Goal: Information Seeking & Learning: Learn about a topic

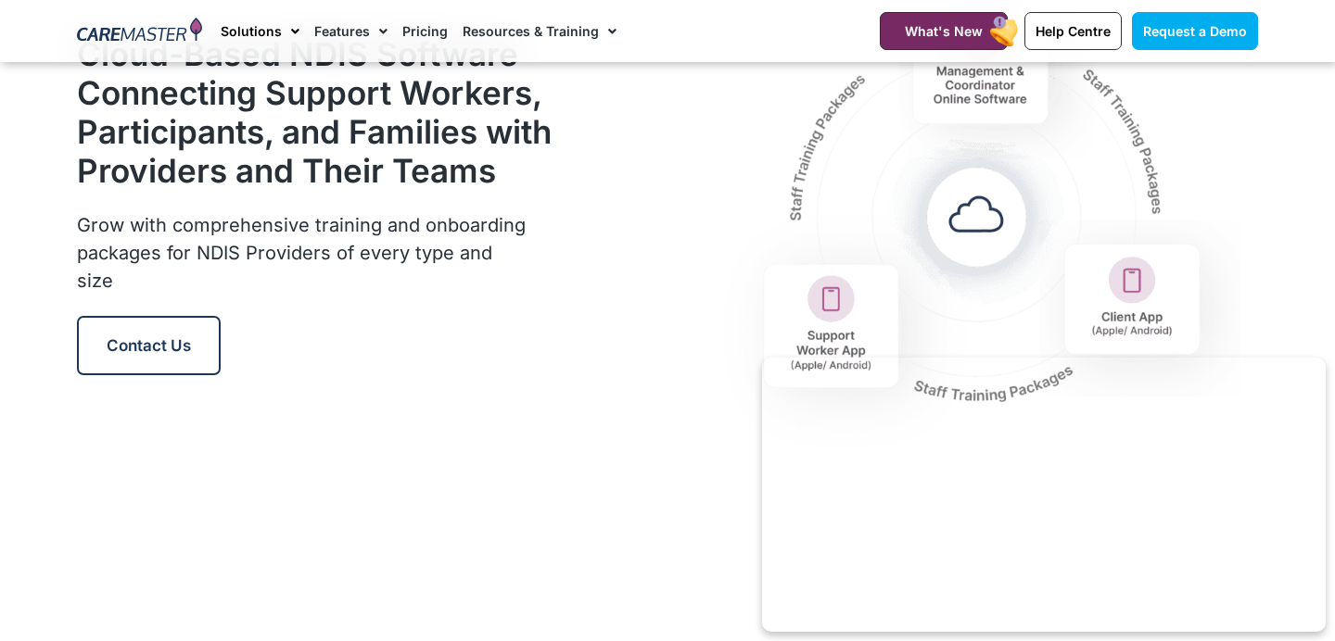
scroll to position [2333, 0]
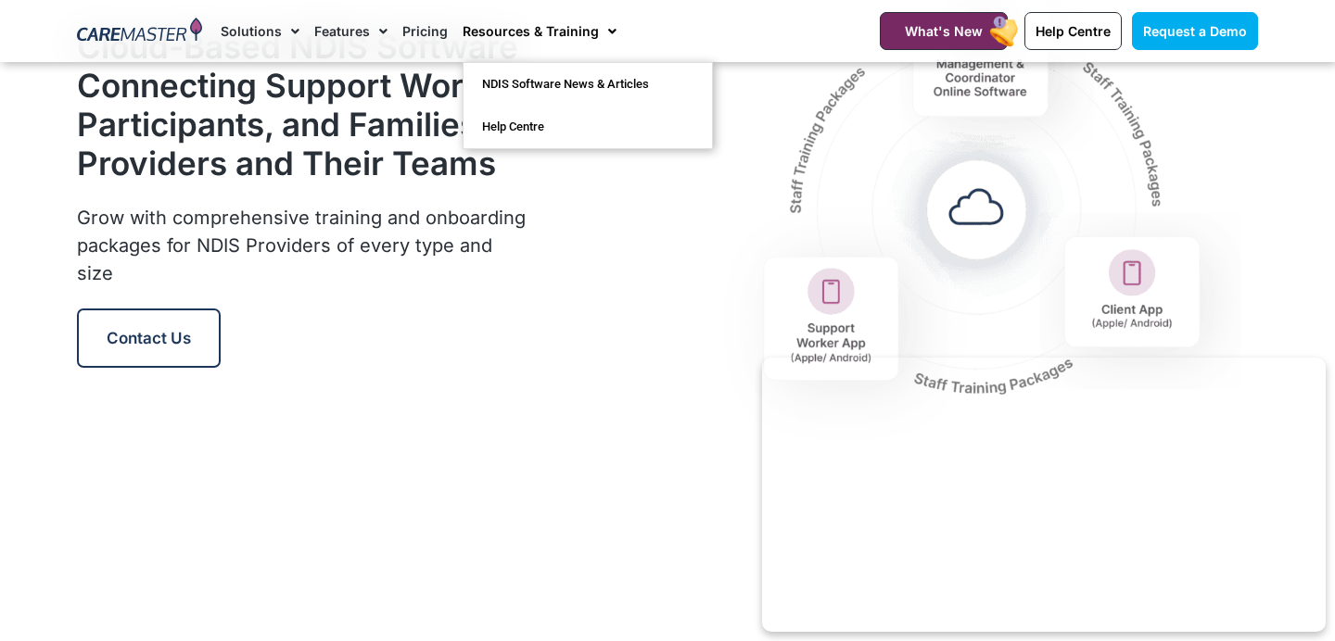
click at [599, 27] on span "Menu" at bounding box center [608, 32] width 18 height 32
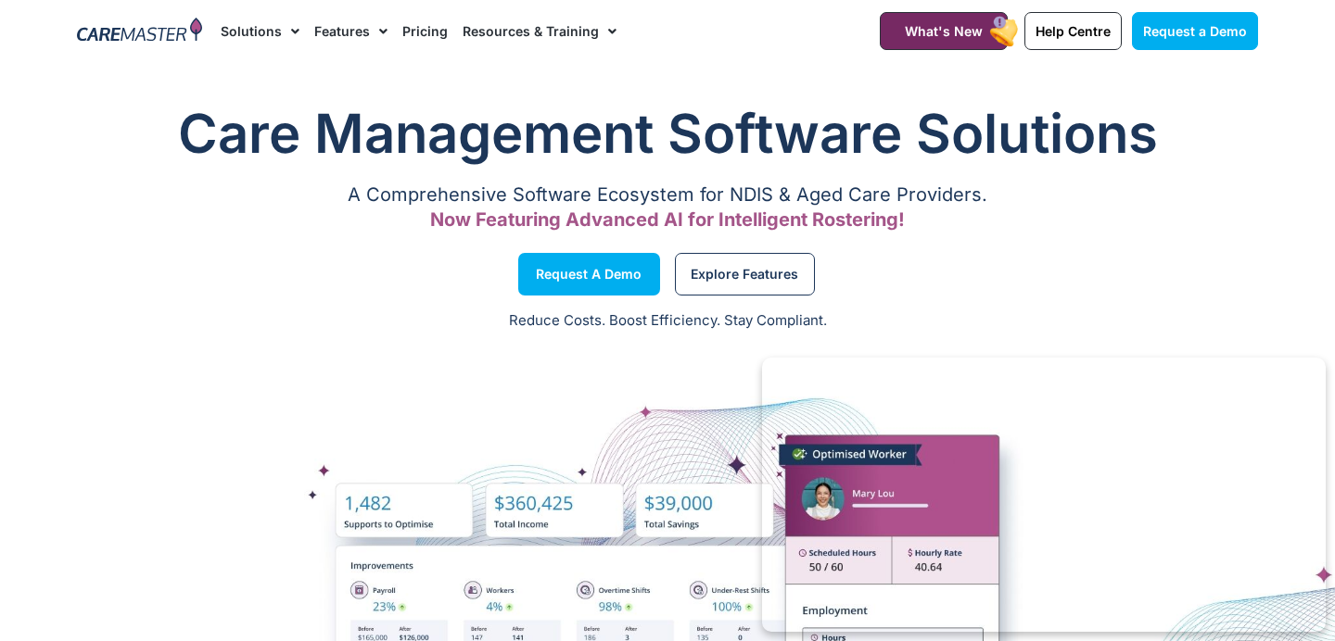
click at [599, 27] on span "Menu" at bounding box center [608, 32] width 18 height 32
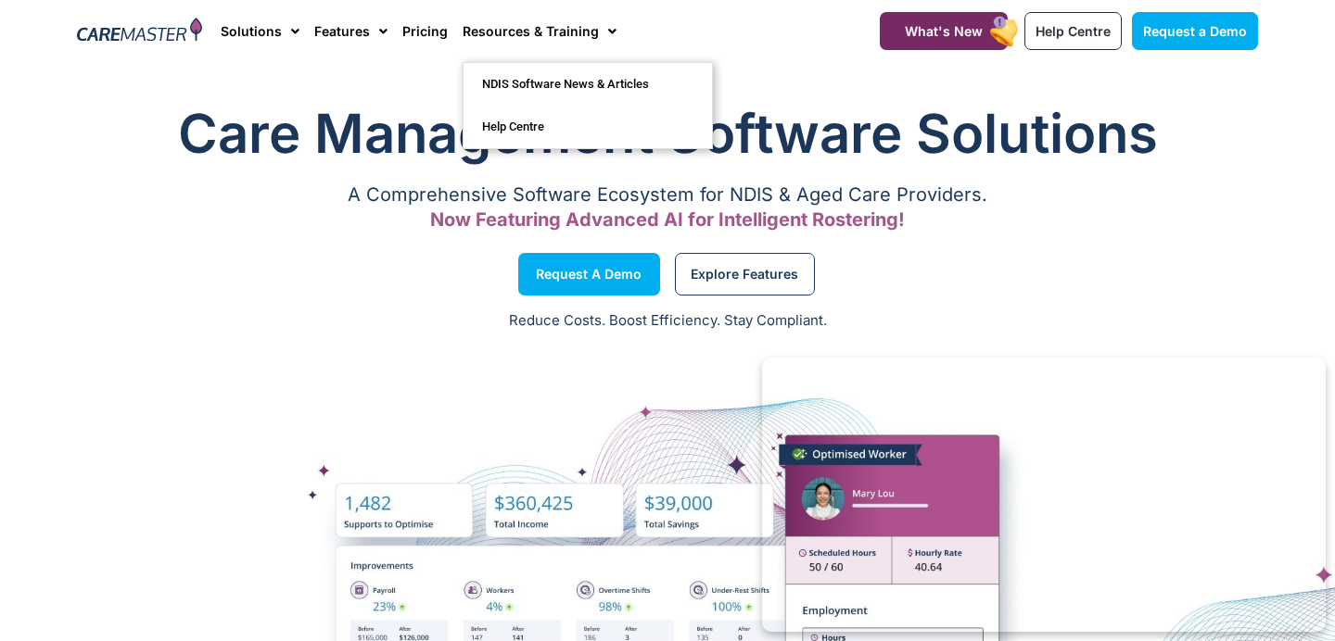
click at [721, 297] on div "Explore Features" at bounding box center [967, 274] width 600 height 70
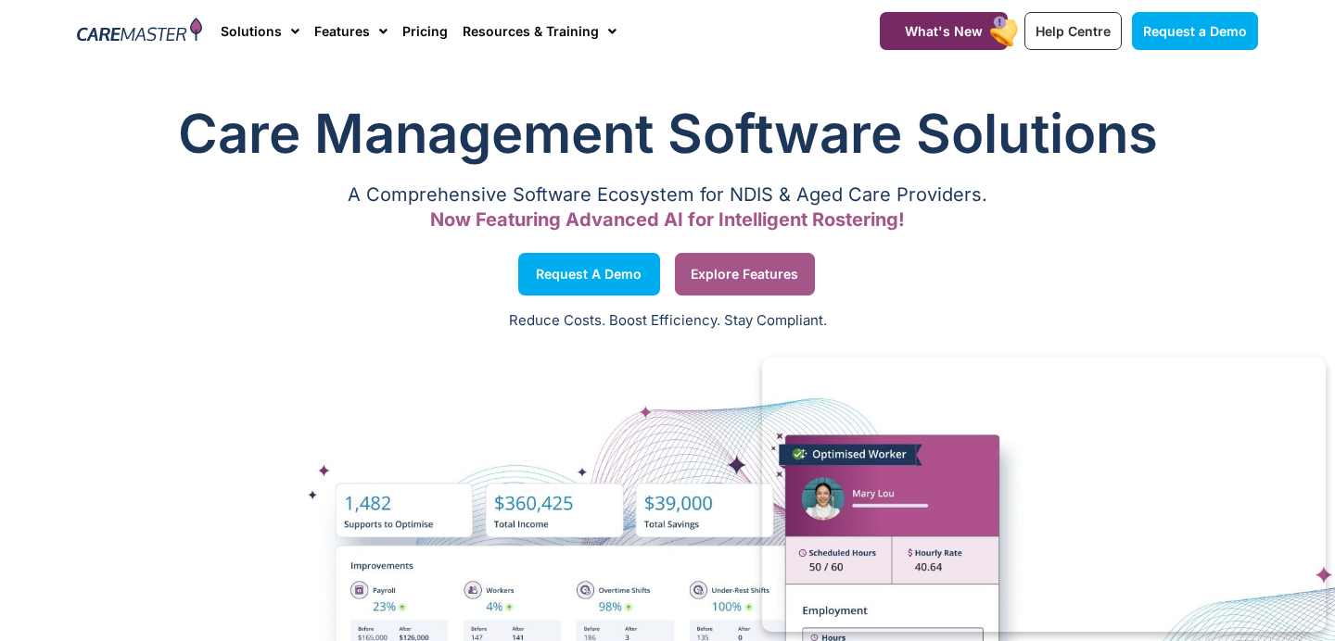
click at [723, 277] on span "Explore Features" at bounding box center [745, 274] width 108 height 9
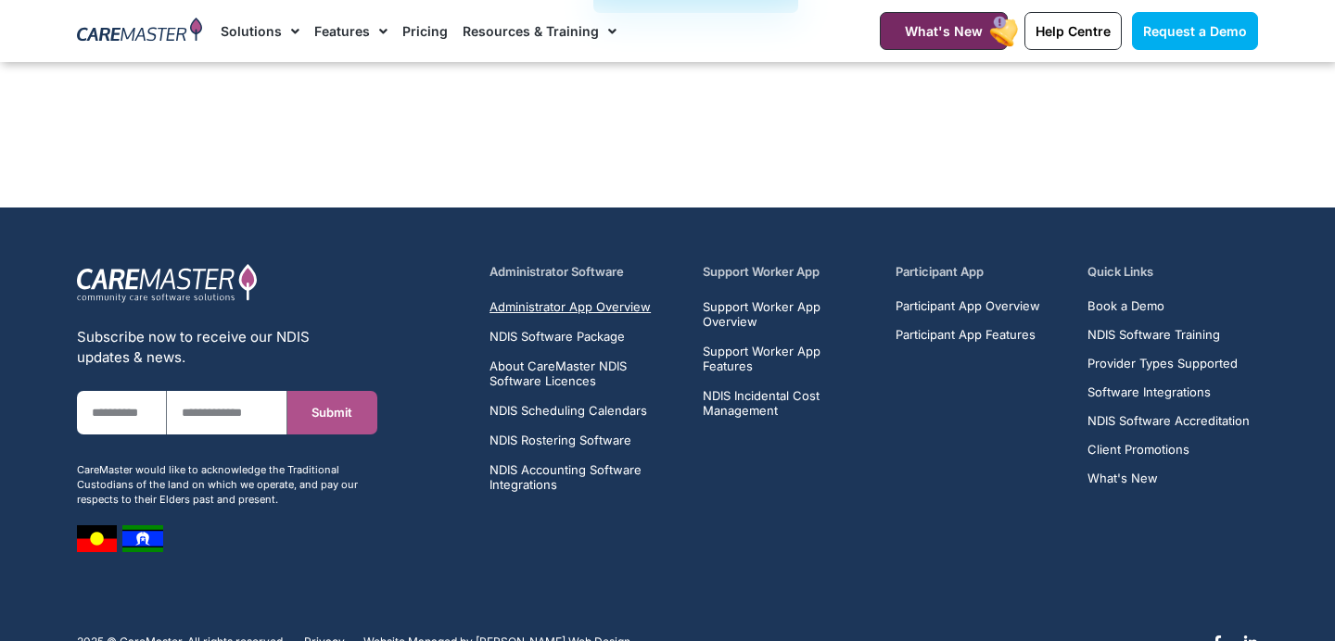
scroll to position [2898, 0]
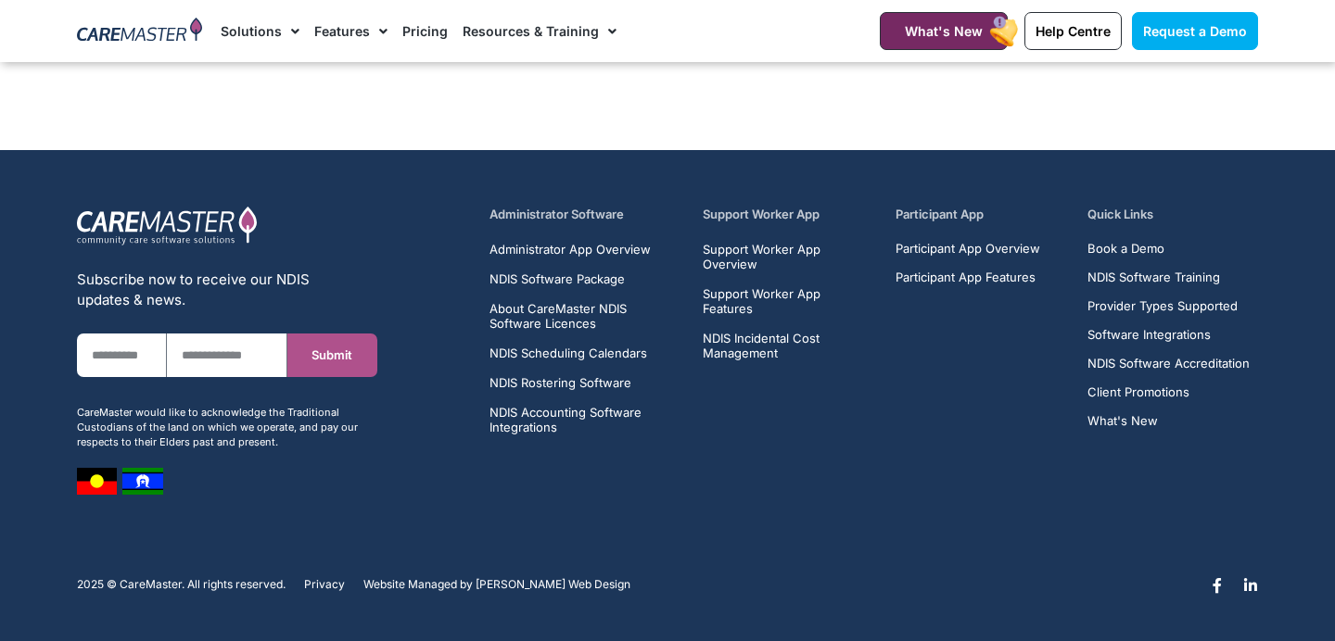
click at [566, 29] on link "Resources & Training" at bounding box center [540, 31] width 154 height 62
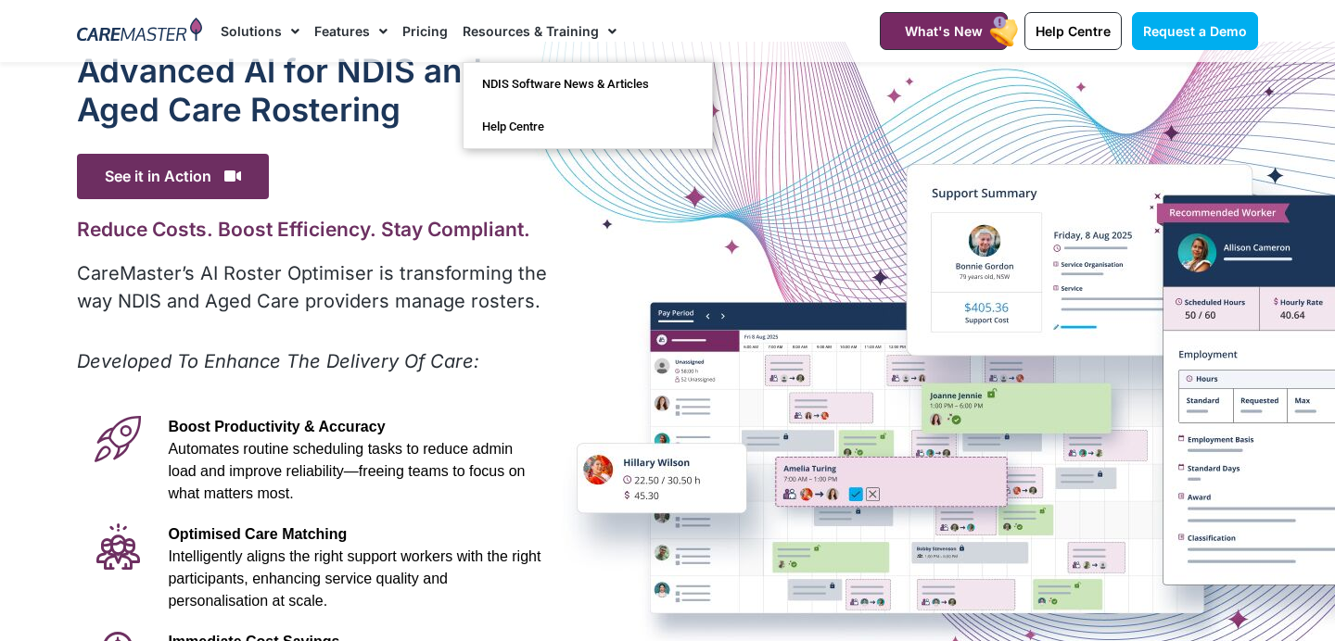
scroll to position [3, 0]
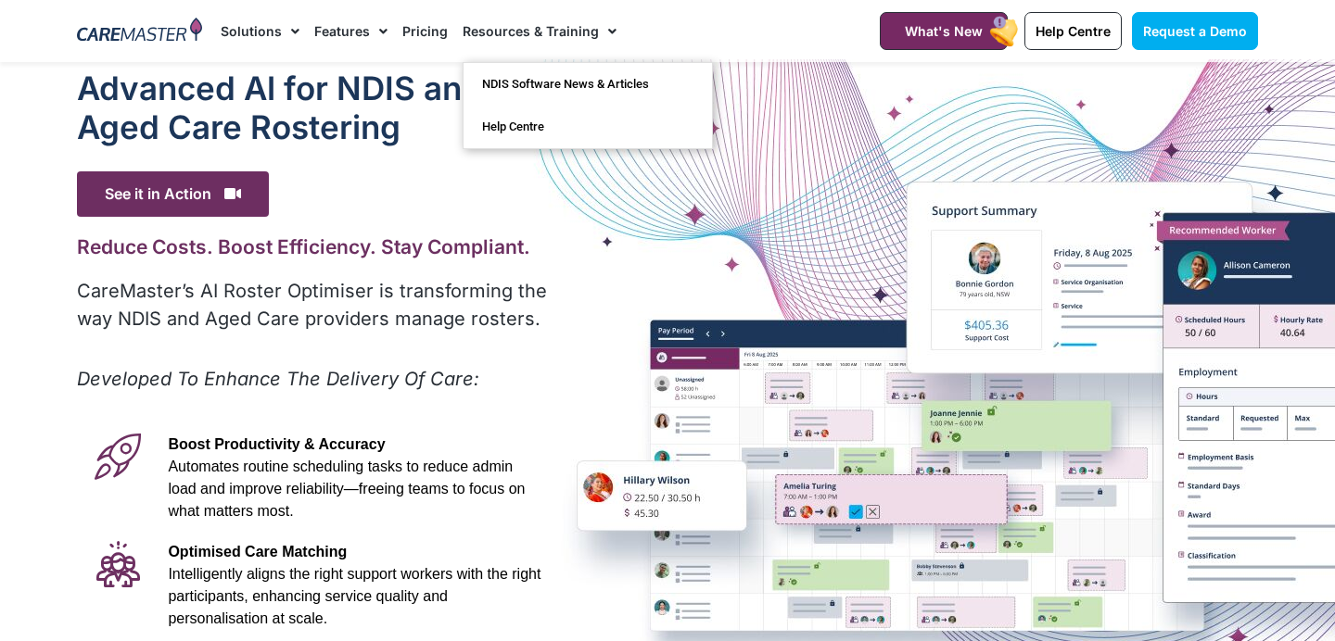
click at [540, 26] on link "Resources & Training" at bounding box center [540, 31] width 154 height 62
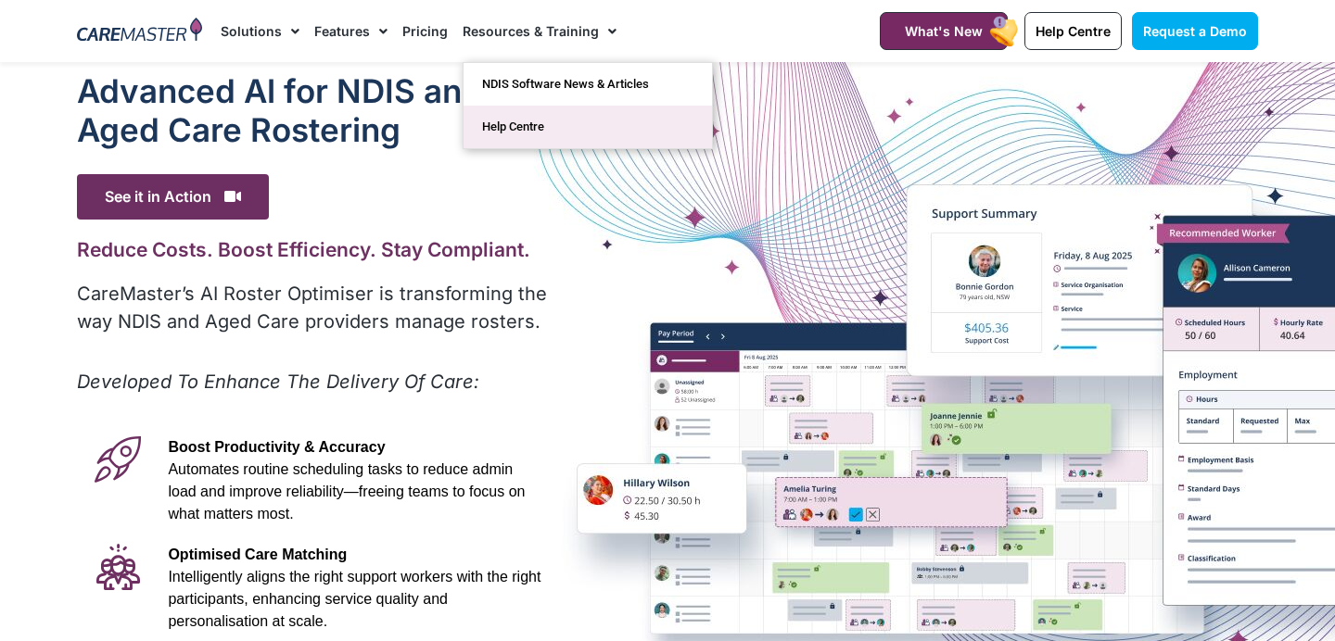
click at [526, 121] on link "Help Centre" at bounding box center [587, 127] width 248 height 43
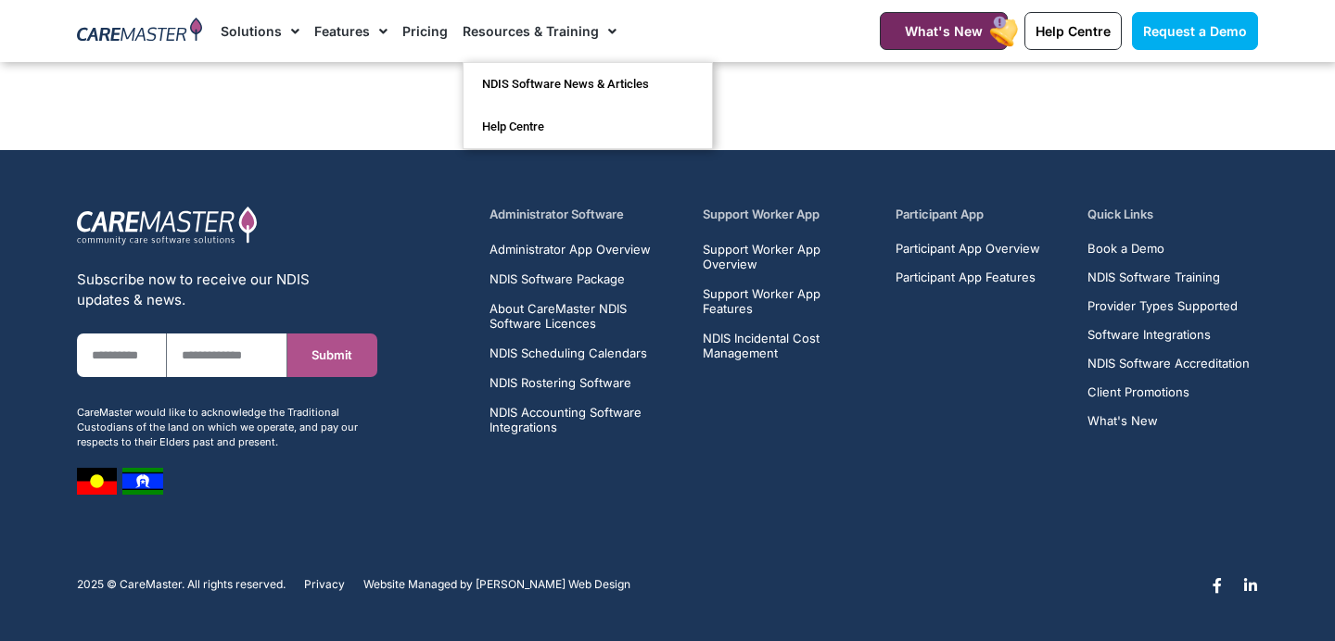
scroll to position [2897, 0]
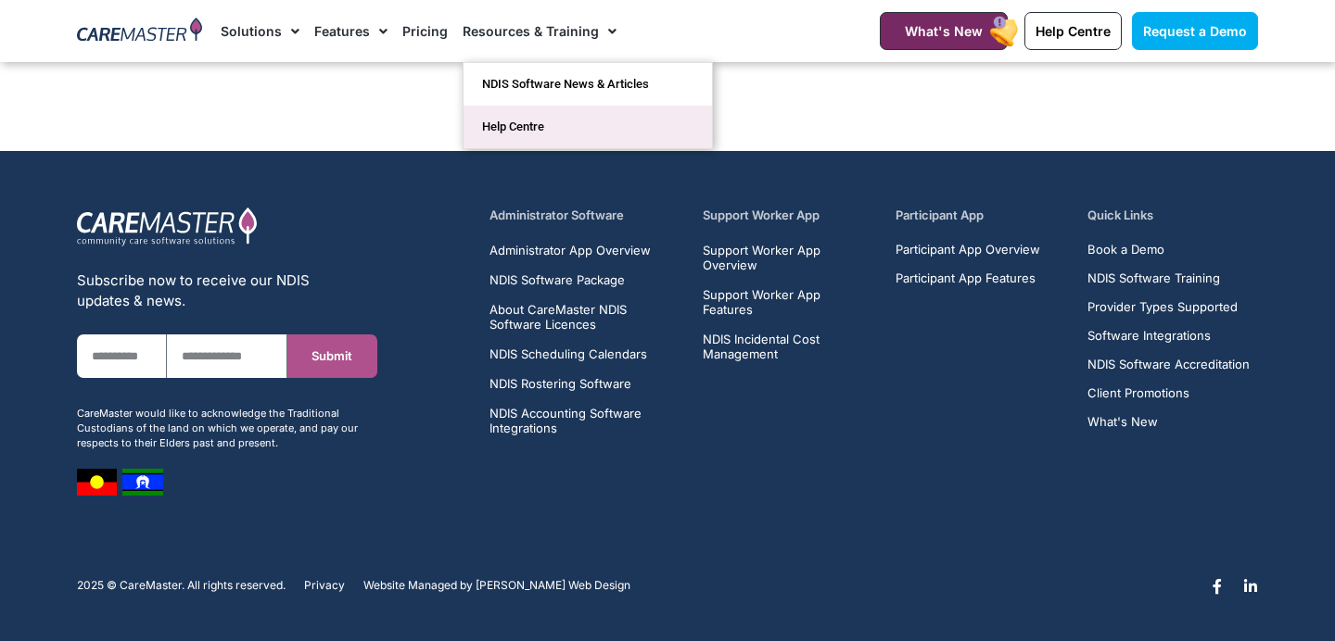
click at [497, 122] on link "Help Centre" at bounding box center [587, 127] width 248 height 43
